Goal: Task Accomplishment & Management: Manage account settings

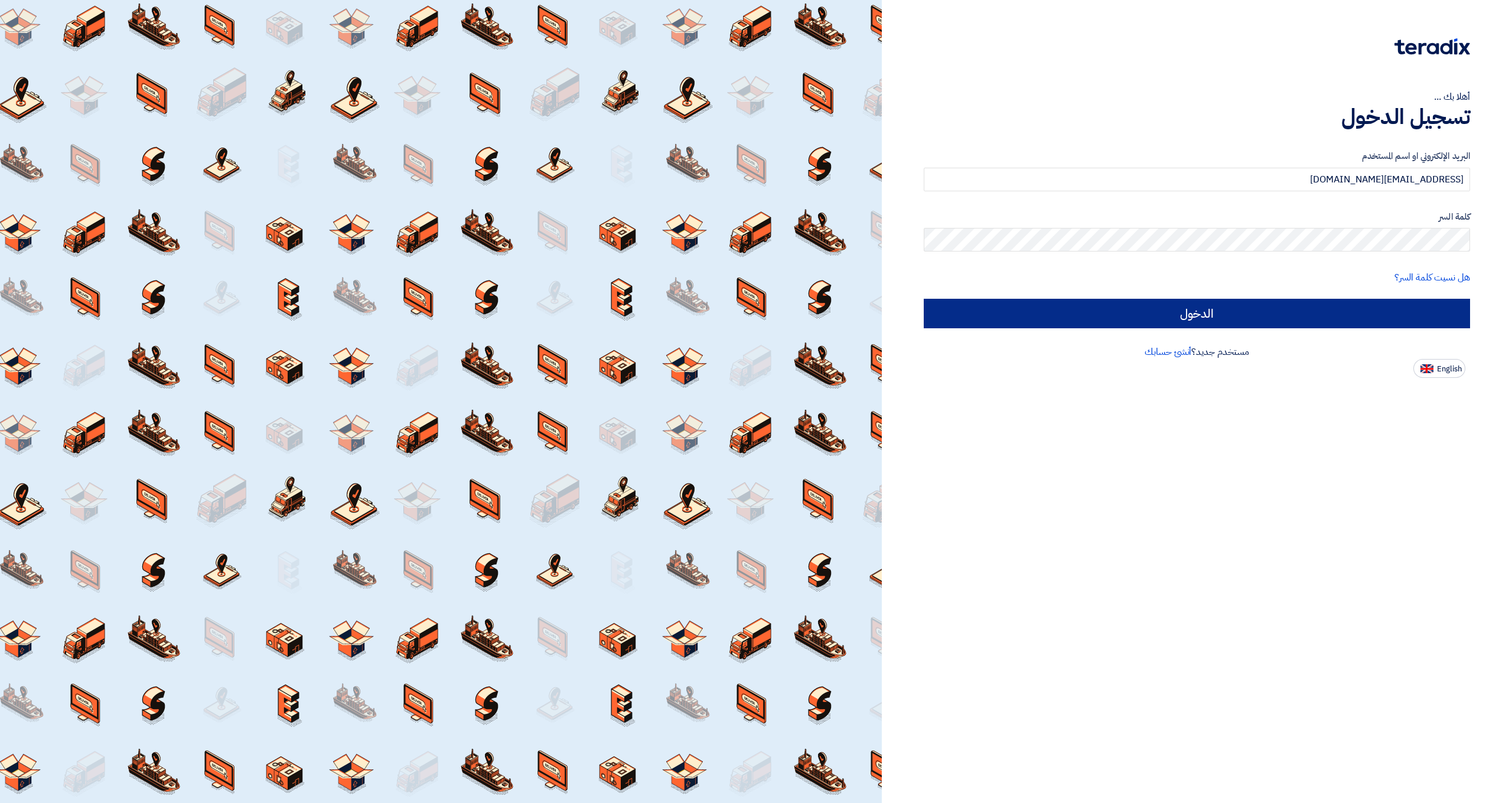
click at [1031, 309] on input "الدخول" at bounding box center [1196, 313] width 546 height 30
type input "Sign in"
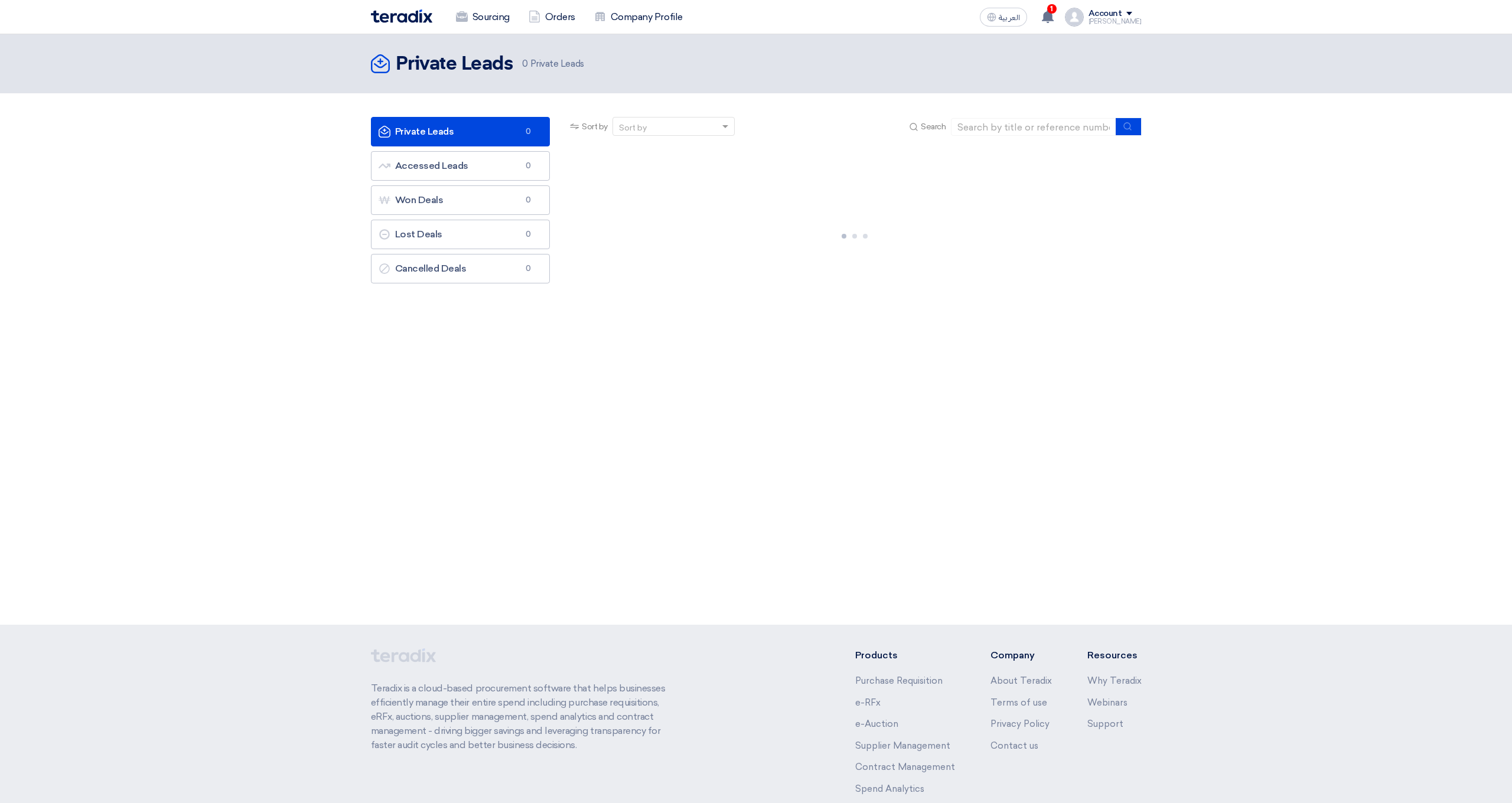
scroll to position [1, 0]
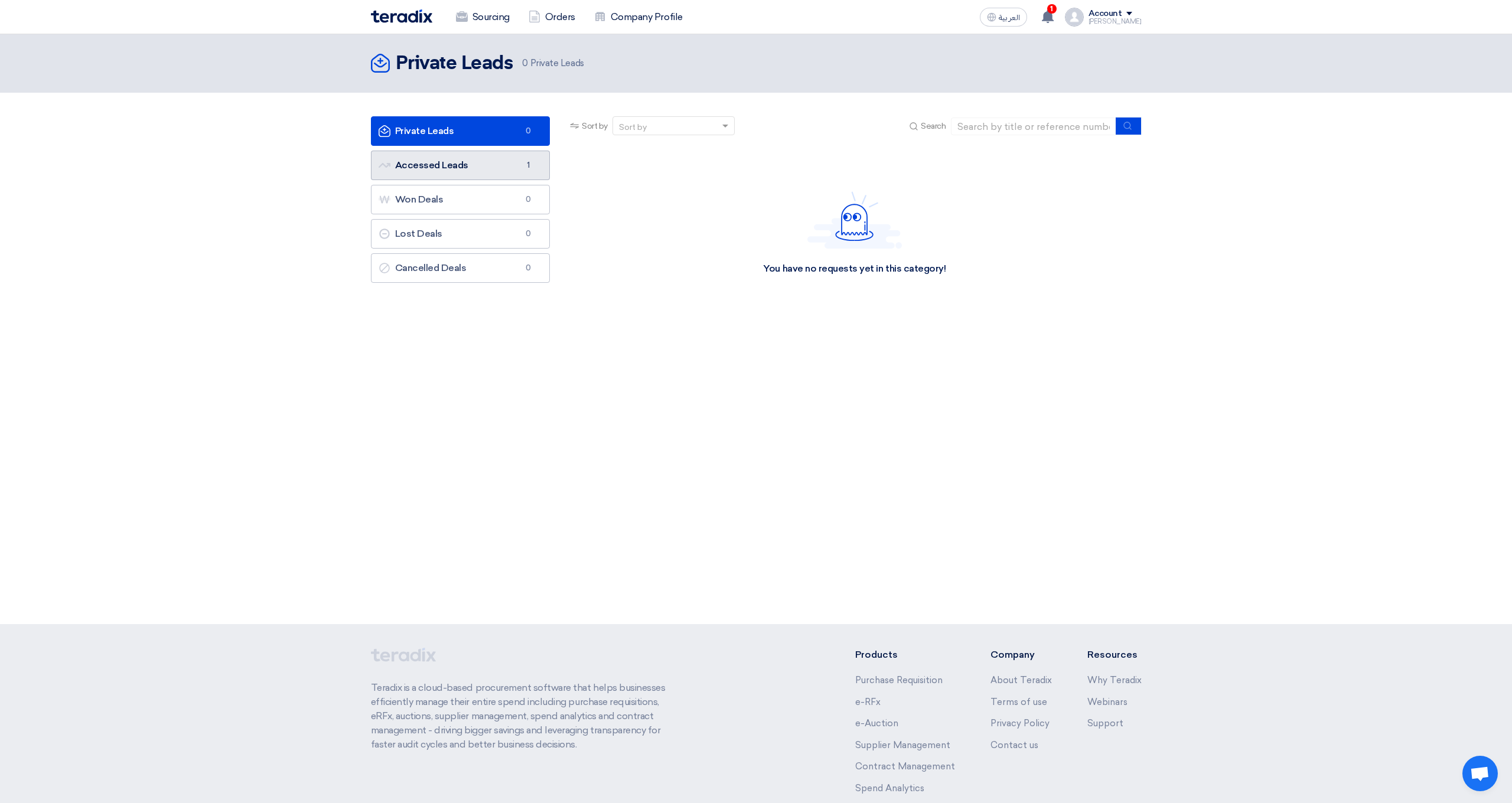
click at [441, 162] on link "Accessed Leads Accessed Leads 1" at bounding box center [460, 165] width 179 height 30
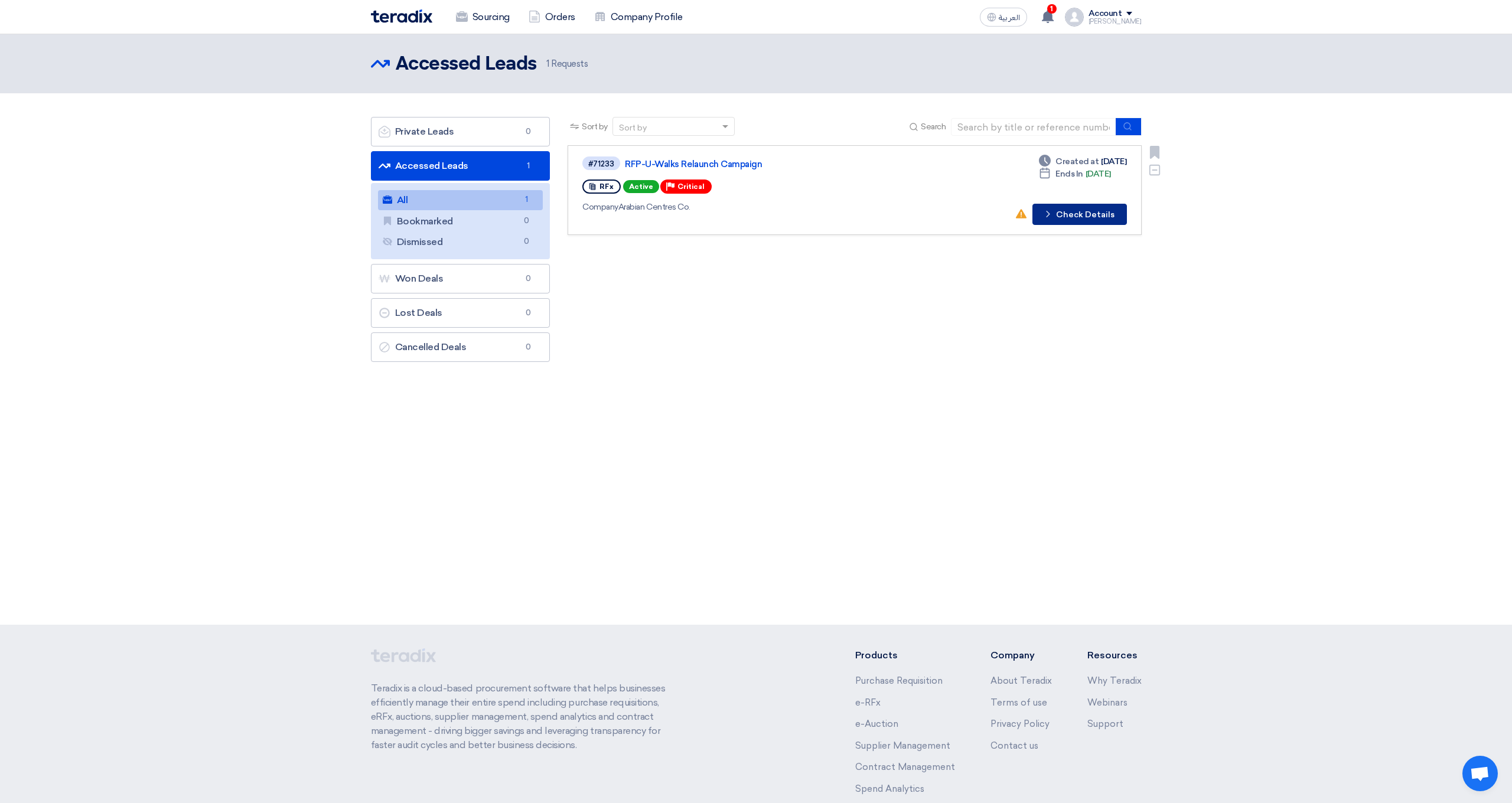
click at [1082, 220] on button "Check details Check Details" at bounding box center [1080, 215] width 94 height 21
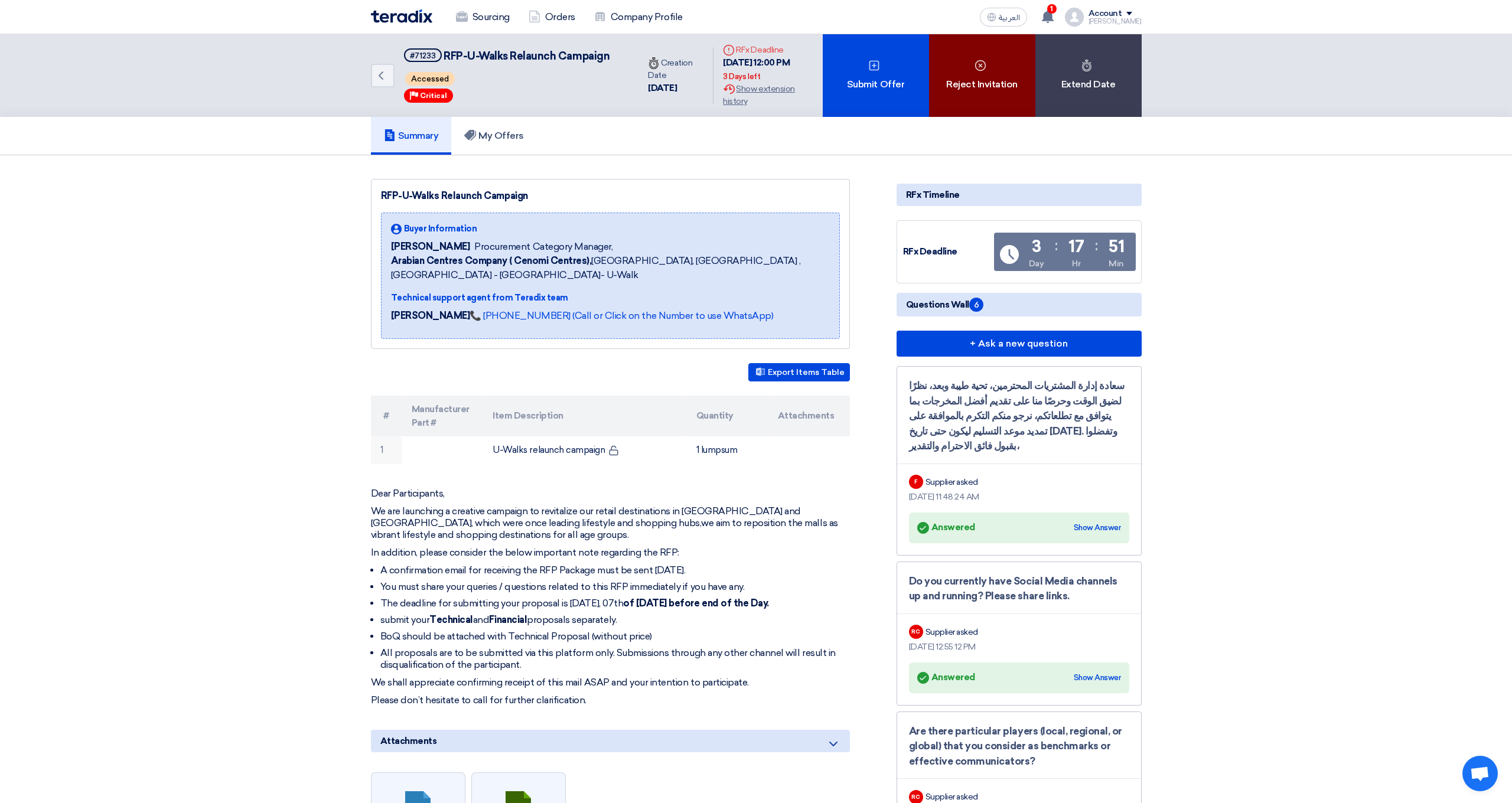
click at [994, 89] on div "Reject Invitation" at bounding box center [981, 76] width 106 height 83
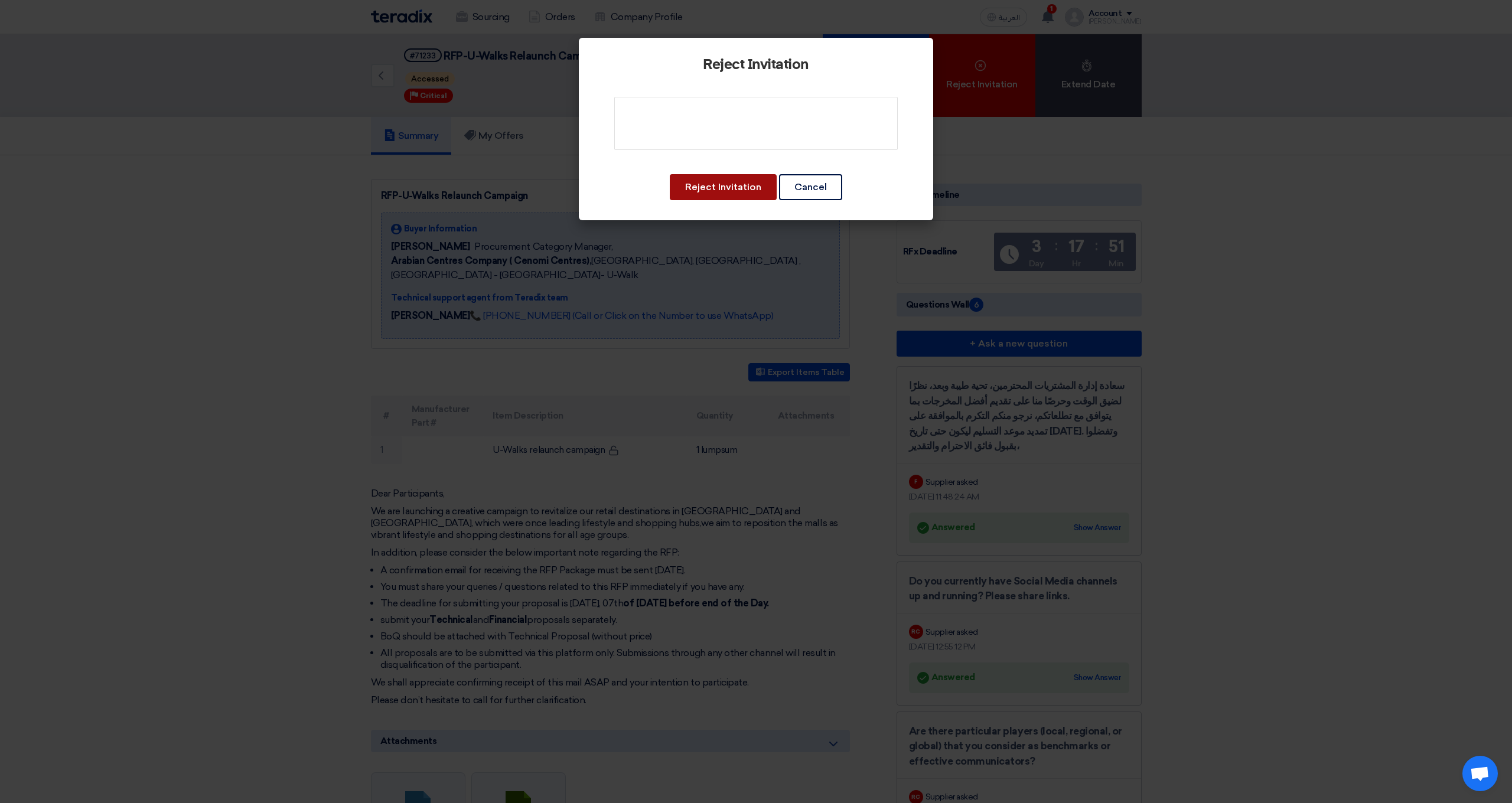
click at [704, 186] on button "Reject Invitation" at bounding box center [722, 187] width 107 height 26
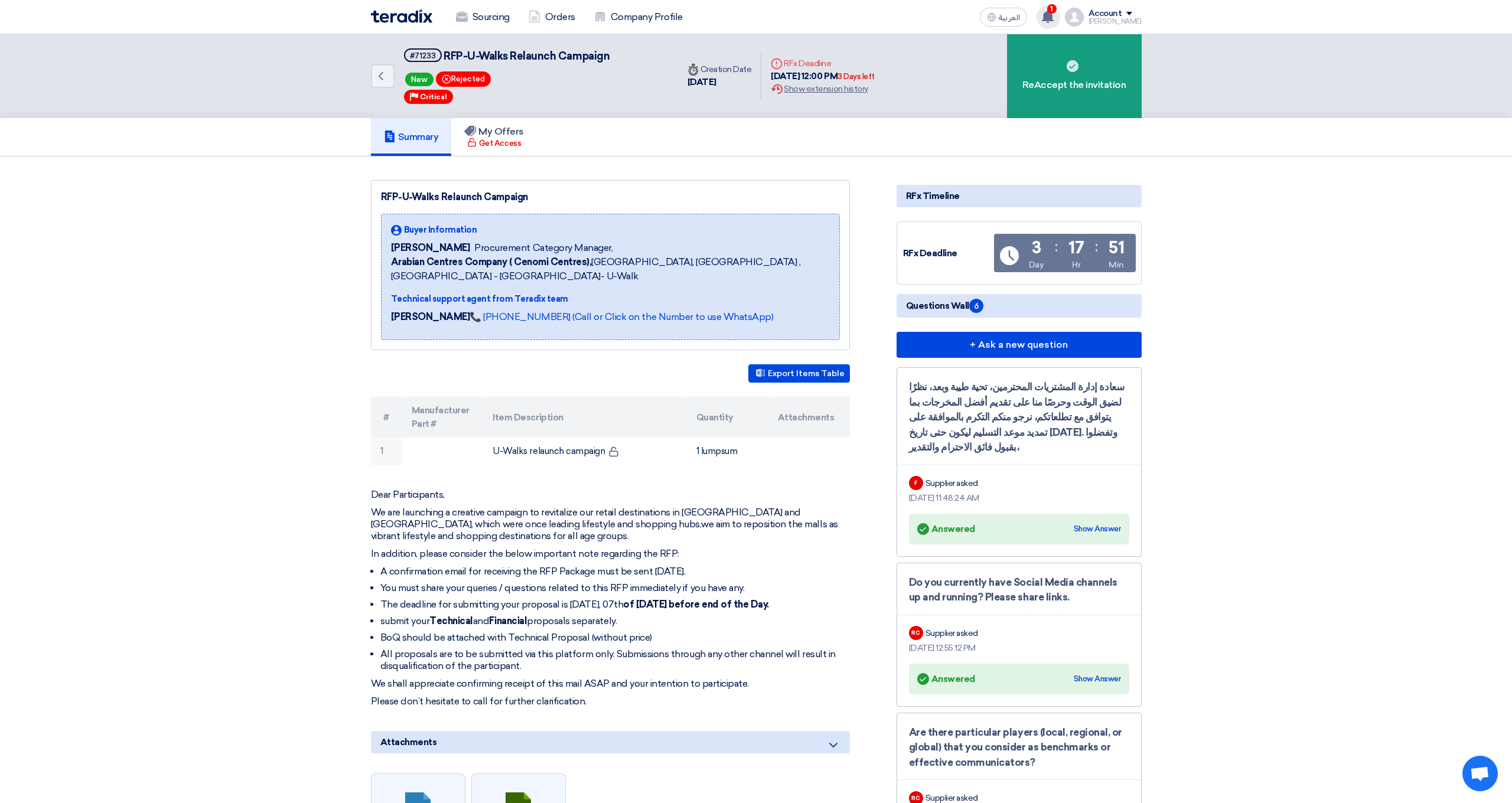
click at [1056, 9] on div "1 A request has been edited! - "RFP-U-Walks Relaunch Campaign". 6 hours ago A r…" at bounding box center [1048, 17] width 24 height 24
click at [1001, 55] on p "A request has been edited! - "RFP-U-Walks Relaunch Campaign"." at bounding box center [971, 47] width 169 height 19
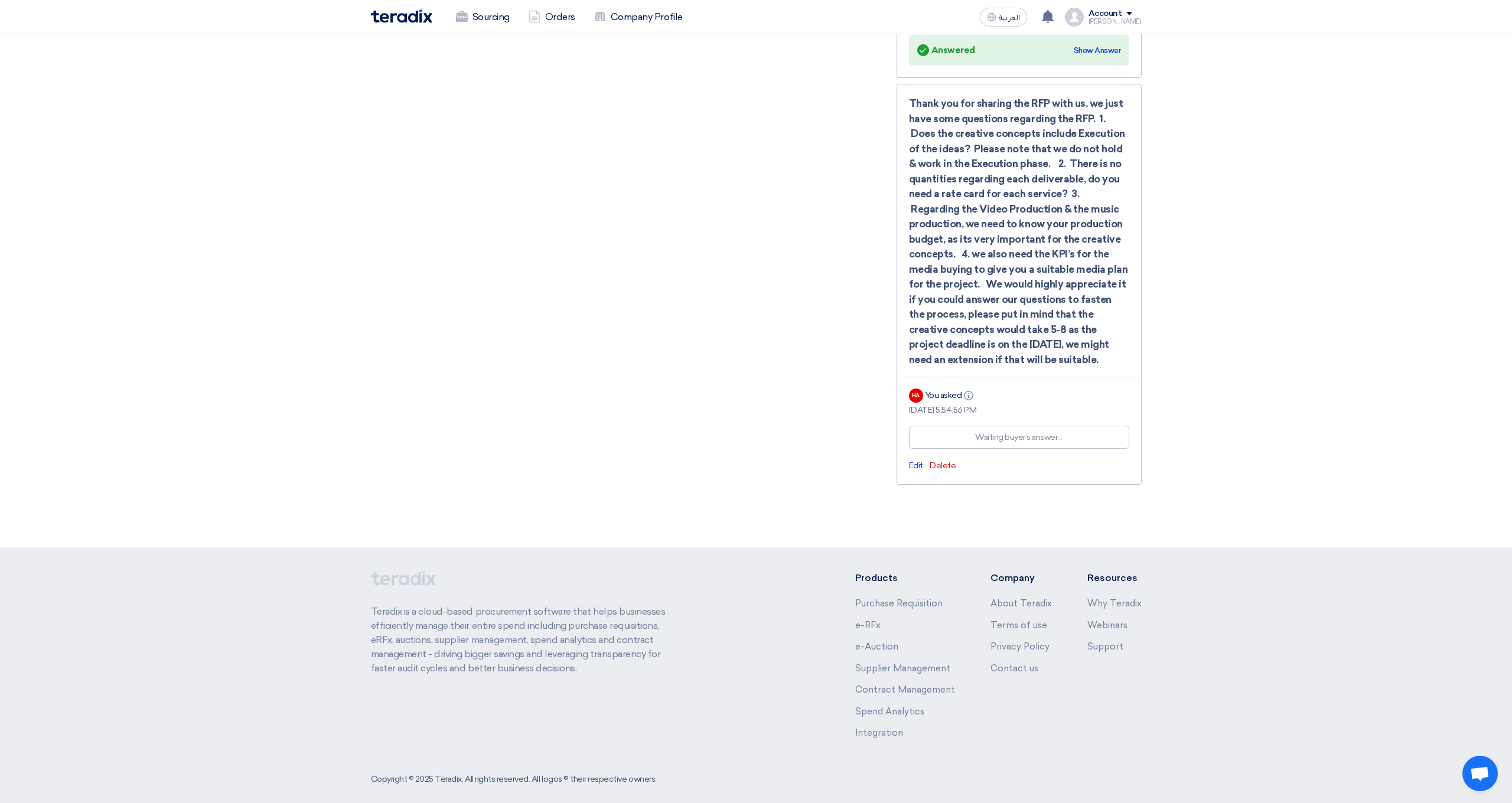
scroll to position [1123, 0]
click at [1012, 431] on div "Waiting buyer’s answer…" at bounding box center [1018, 437] width 88 height 13
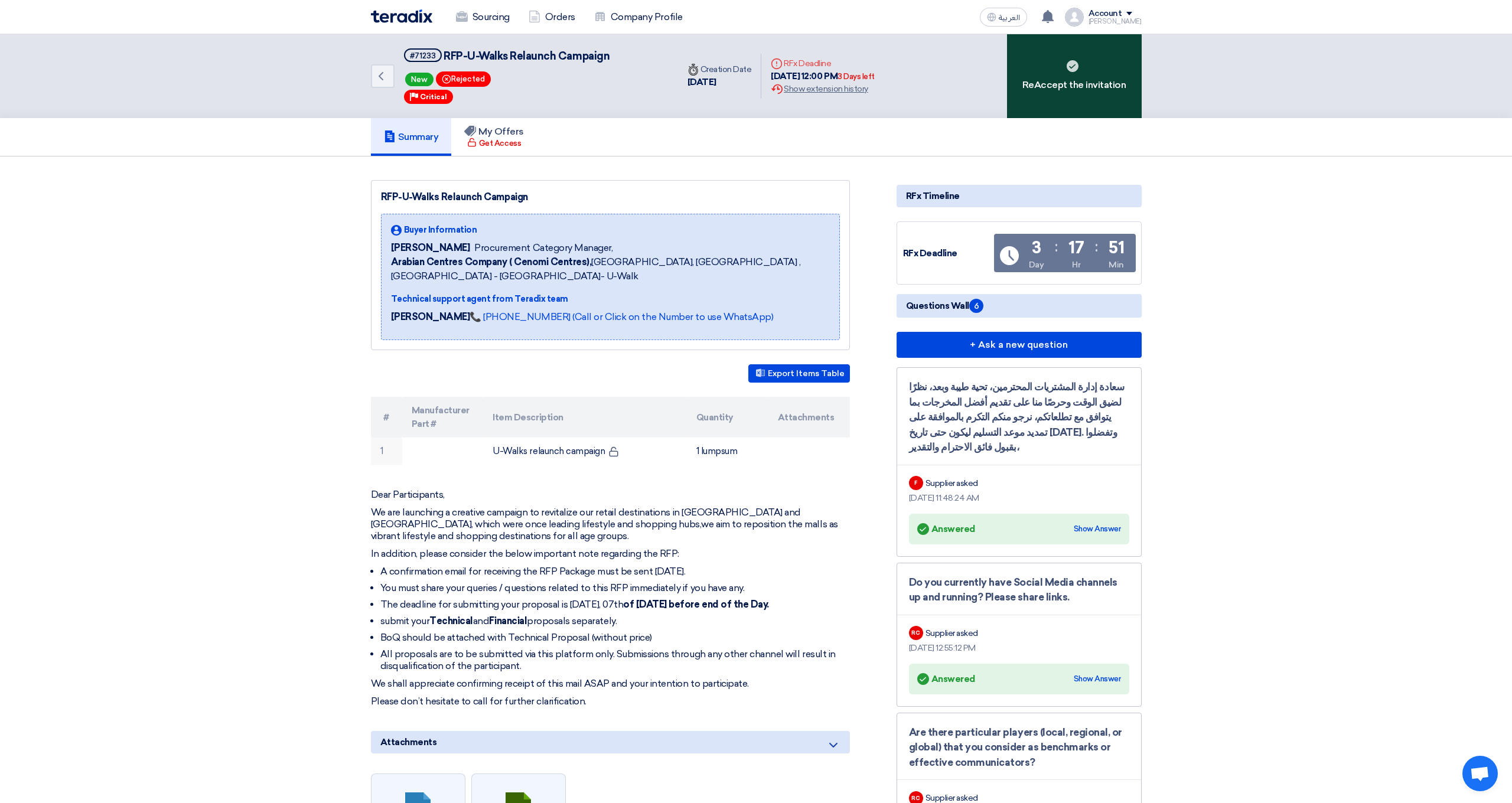
scroll to position [0, 0]
click at [1064, 92] on div "ReAccept the invitation" at bounding box center [1074, 76] width 135 height 84
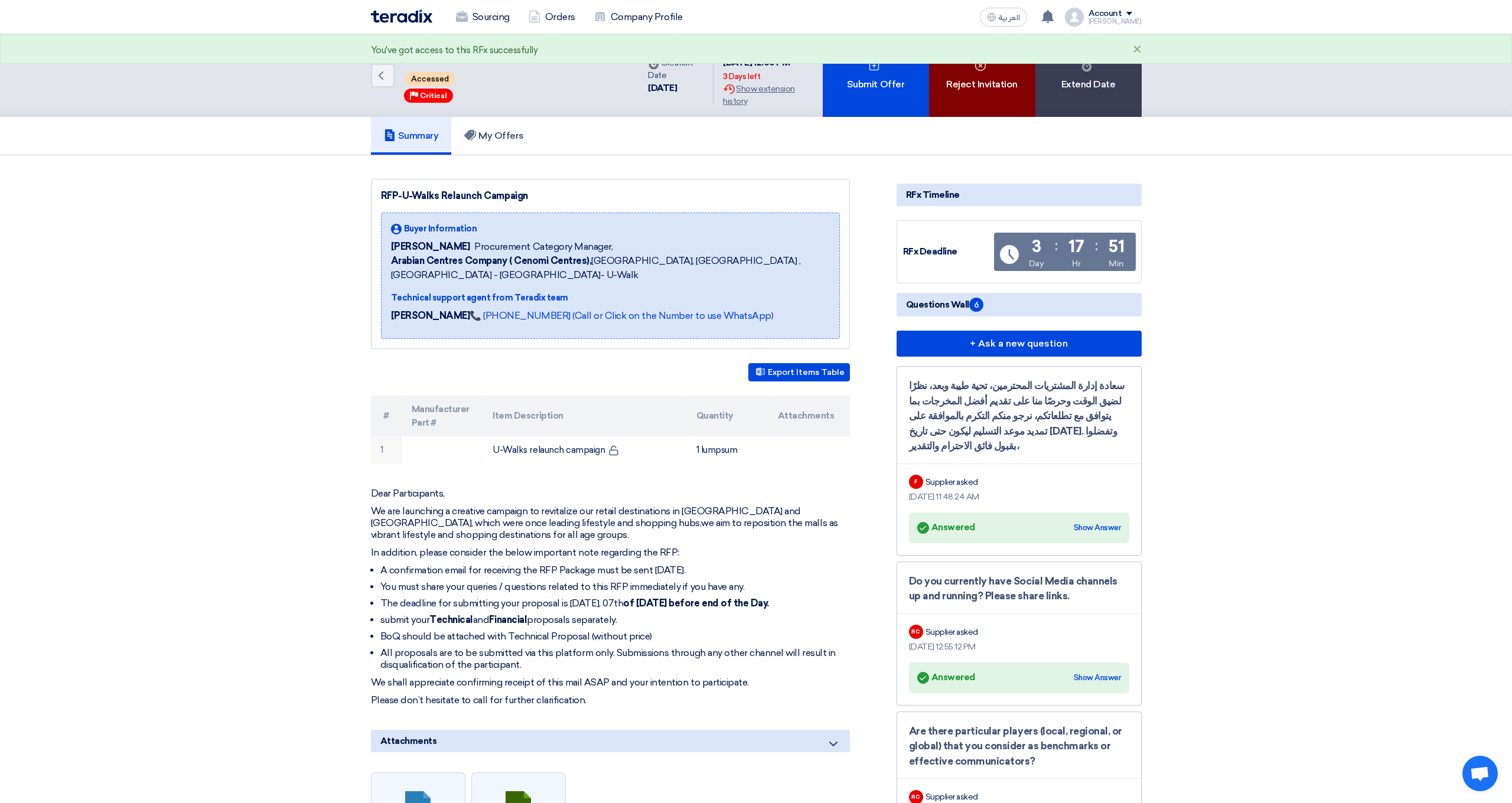
click at [980, 75] on div "Reject Invitation" at bounding box center [981, 76] width 106 height 83
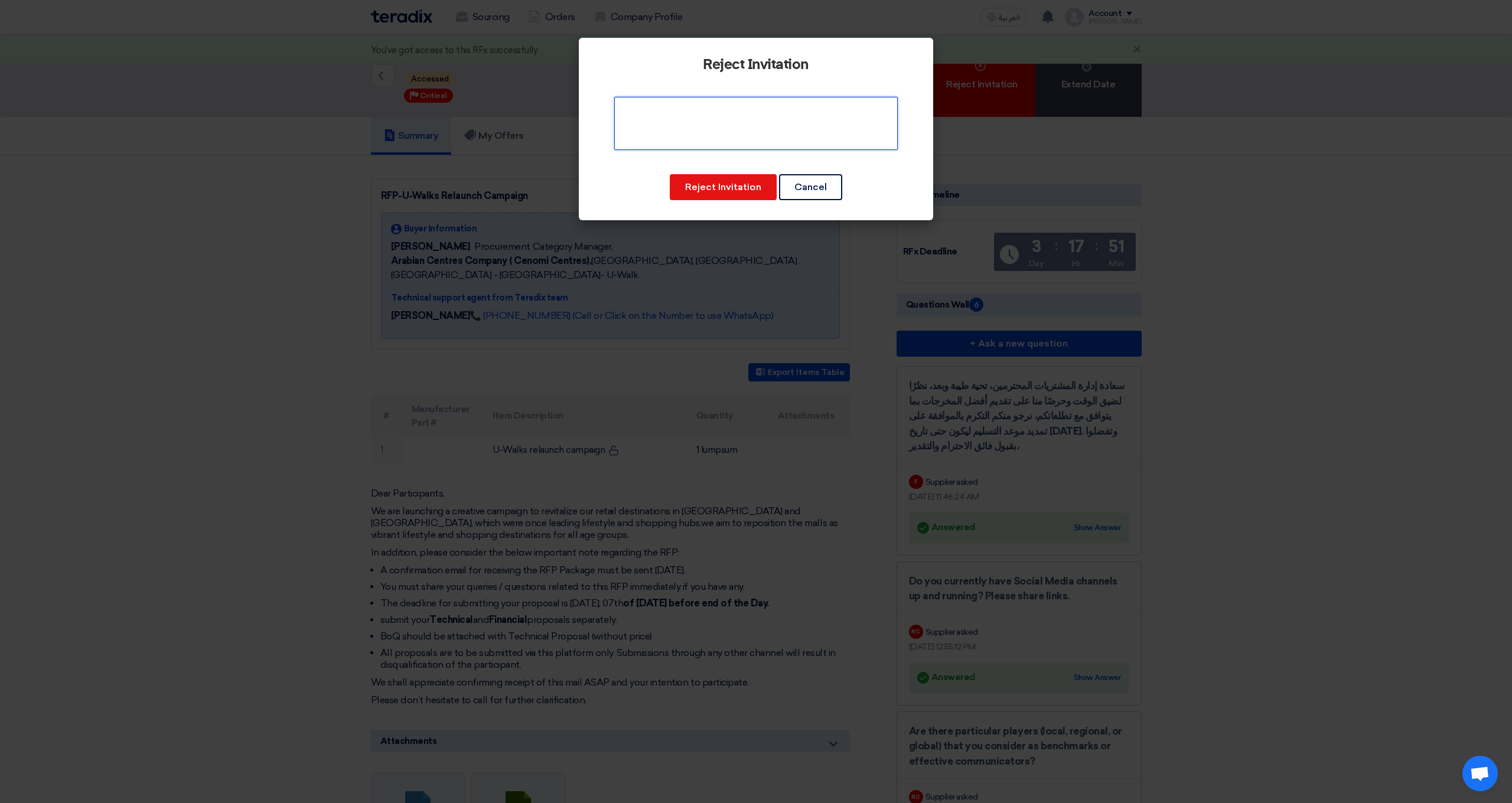
click at [764, 121] on textarea at bounding box center [756, 123] width 283 height 53
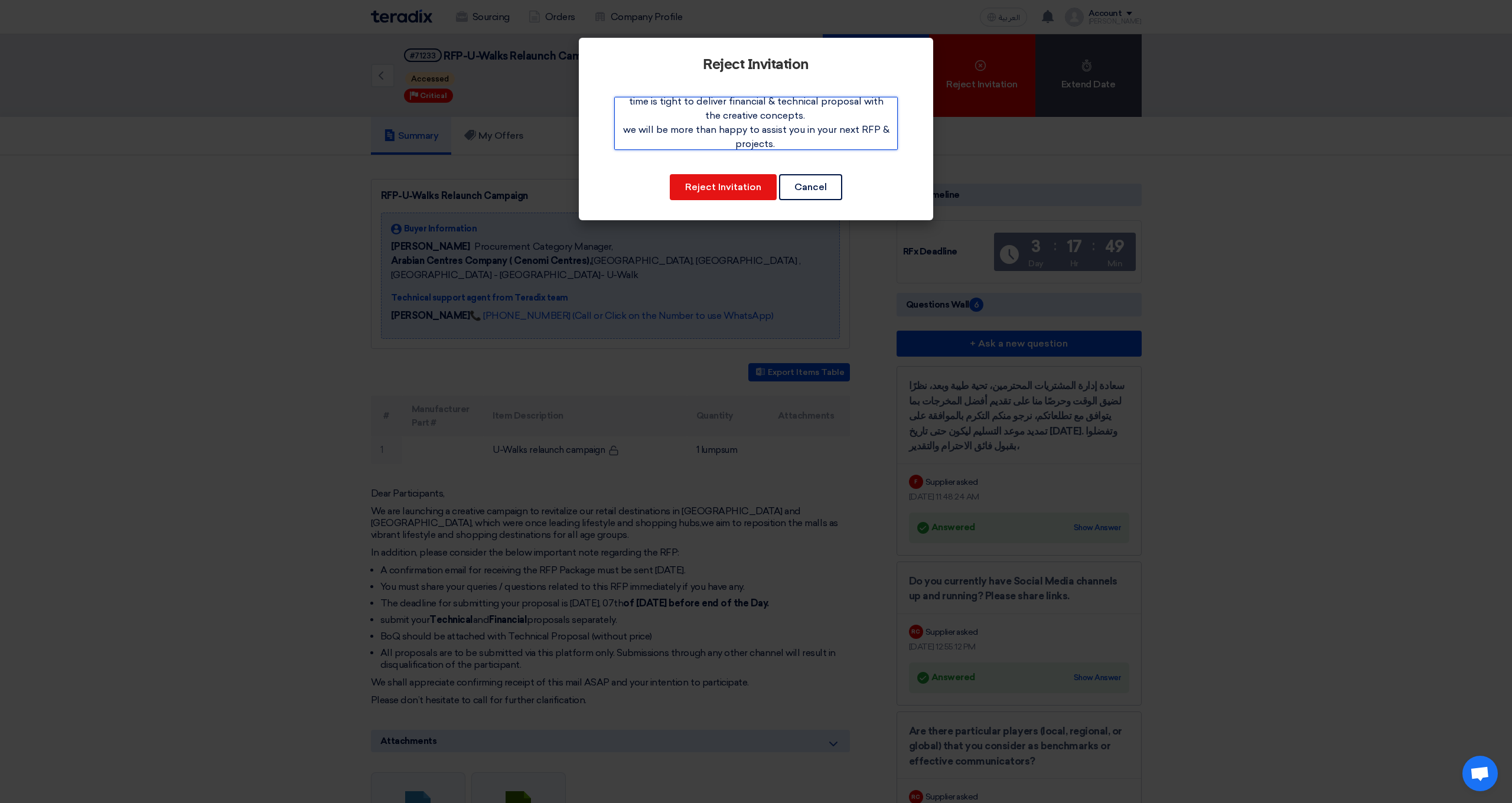
scroll to position [107, 0]
type textarea "Thankyou for inviting us for thisRFP. unforteantly will not be participating as…"
click at [741, 181] on button "Reject Invitation" at bounding box center [722, 187] width 107 height 26
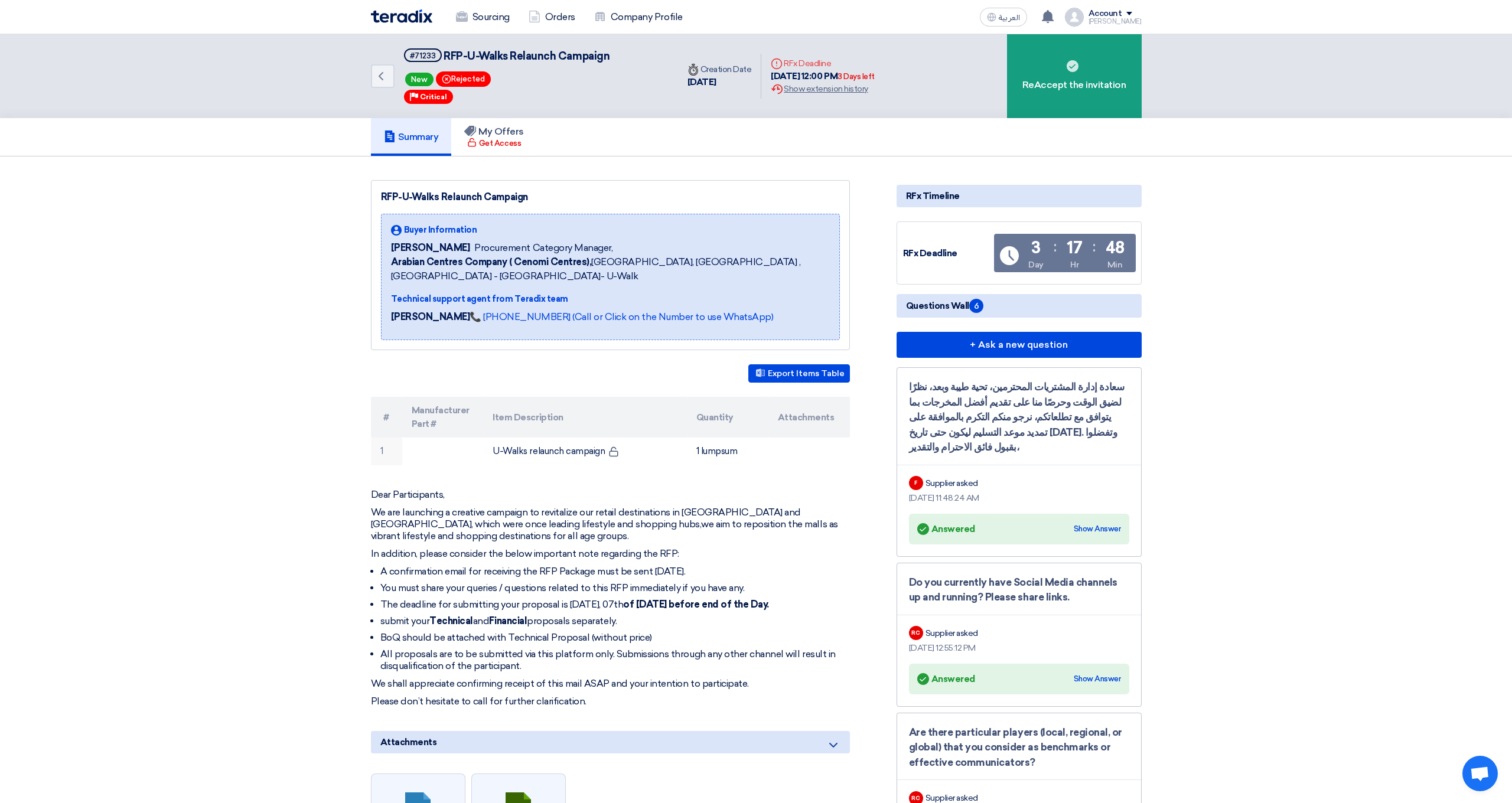
scroll to position [0, 0]
